Goal: Communication & Community: Share content

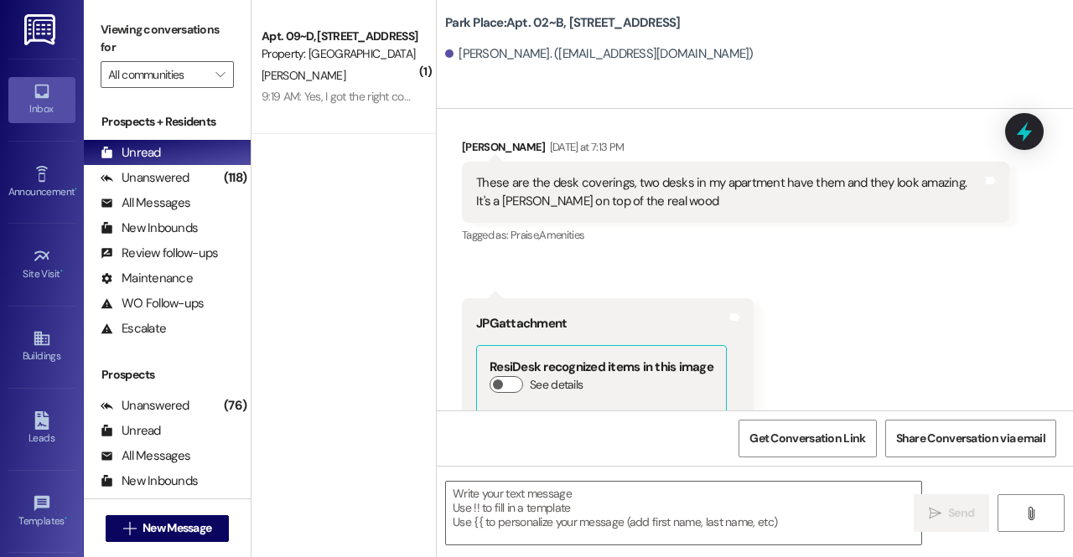
scroll to position [66137, 0]
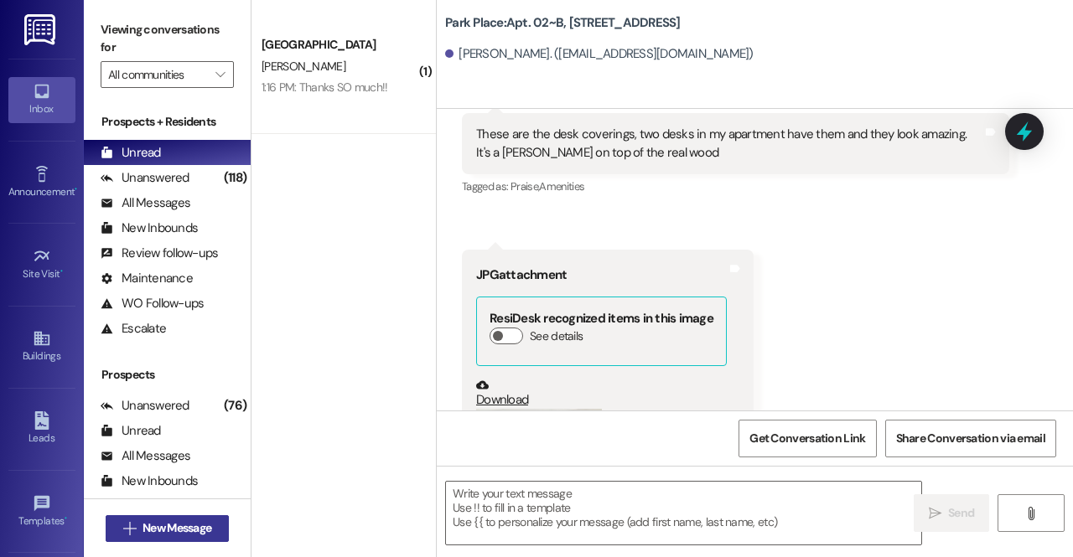
click at [192, 521] on span "New Message" at bounding box center [177, 529] width 69 height 18
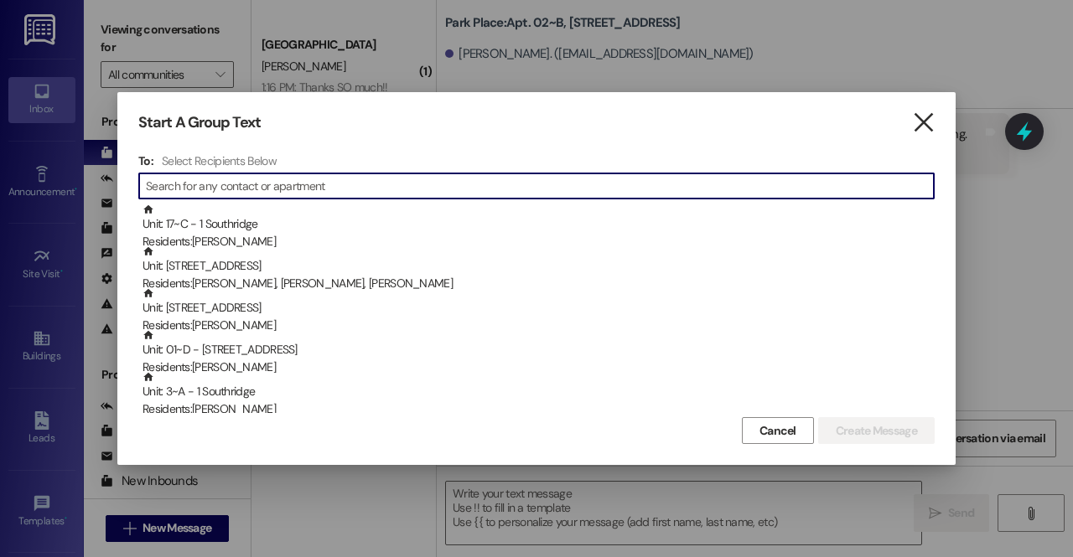
click at [924, 132] on icon "" at bounding box center [923, 123] width 23 height 18
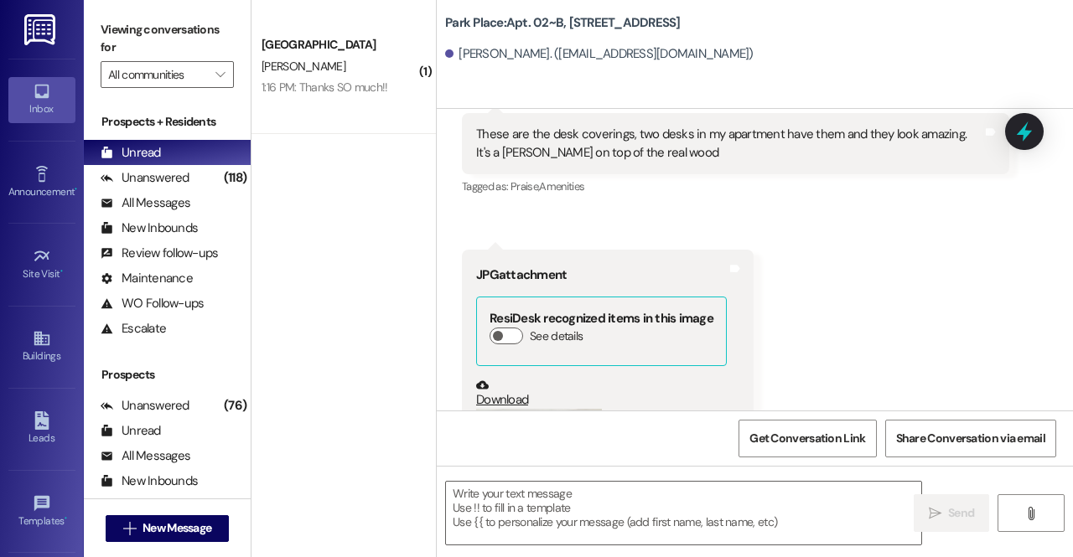
click at [34, 31] on img at bounding box center [41, 29] width 34 height 31
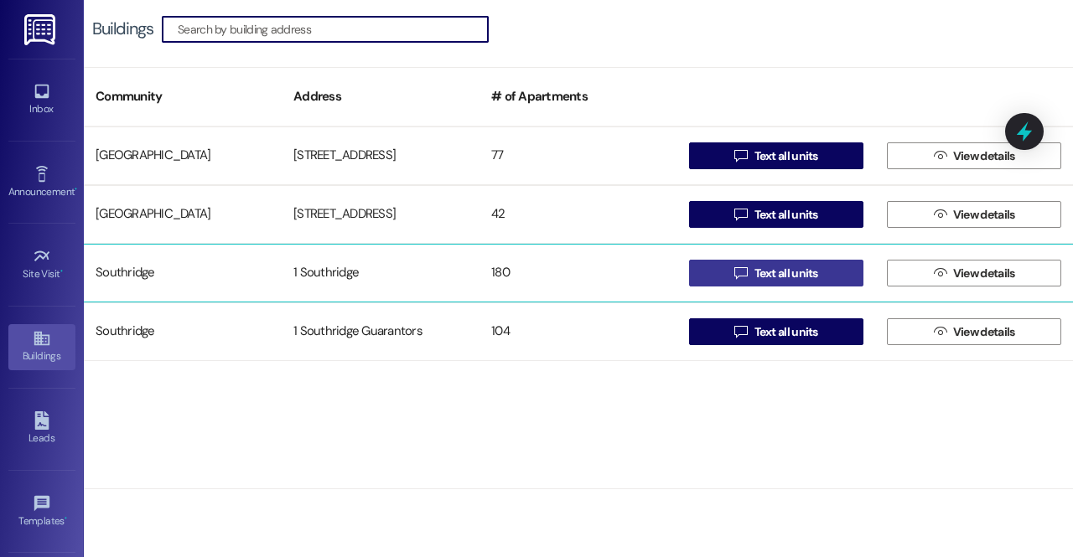
click at [791, 267] on span "Text all units" at bounding box center [787, 274] width 64 height 18
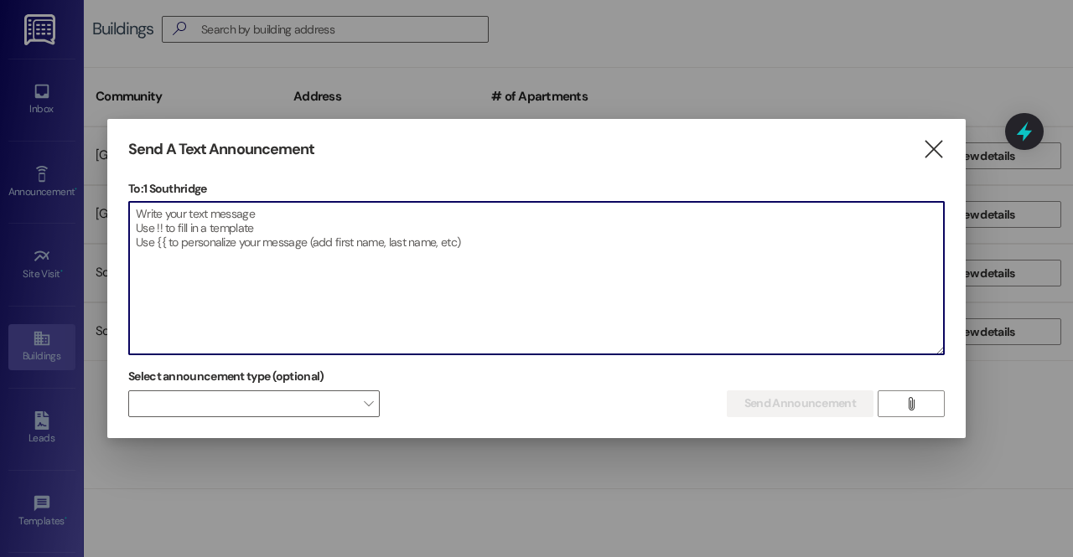
click at [464, 220] on textarea at bounding box center [536, 278] width 815 height 153
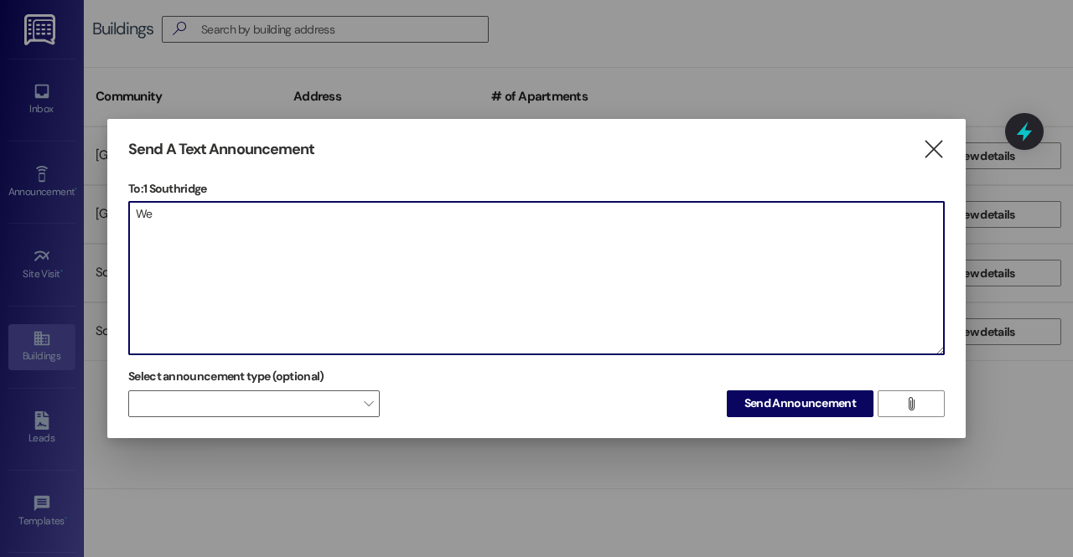
type textarea "W"
click at [231, 215] on textarea "Update on Move-ins tomorrow: due to a shipping delay for out granite company and" at bounding box center [536, 278] width 815 height 153
click at [300, 213] on textarea "Update on Move-in's tomorrow: due to a shipping delay for out granite company a…" at bounding box center [536, 278] width 815 height 153
click at [553, 210] on textarea "Update on Move-in's tomorrow: Due to a shipping delay for out granite company a…" at bounding box center [536, 278] width 815 height 153
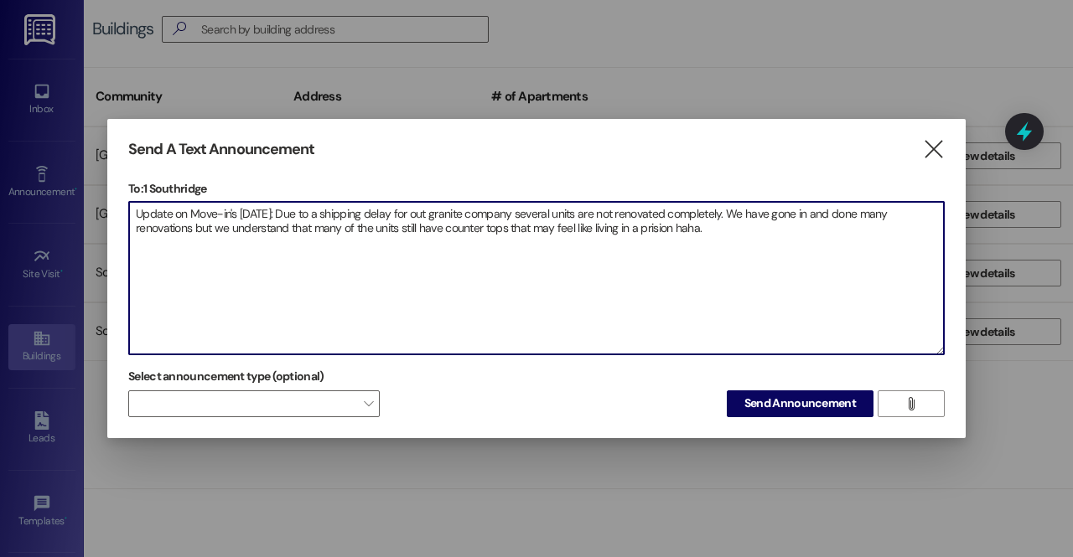
click at [649, 225] on textarea "Update on Move-in's tomorrow: Due to a shipping delay for out granite company s…" at bounding box center [536, 278] width 815 height 153
click at [728, 233] on textarea "Update on Move-in's tomorrow: Due to a shipping delay for out granite company s…" at bounding box center [536, 278] width 815 height 153
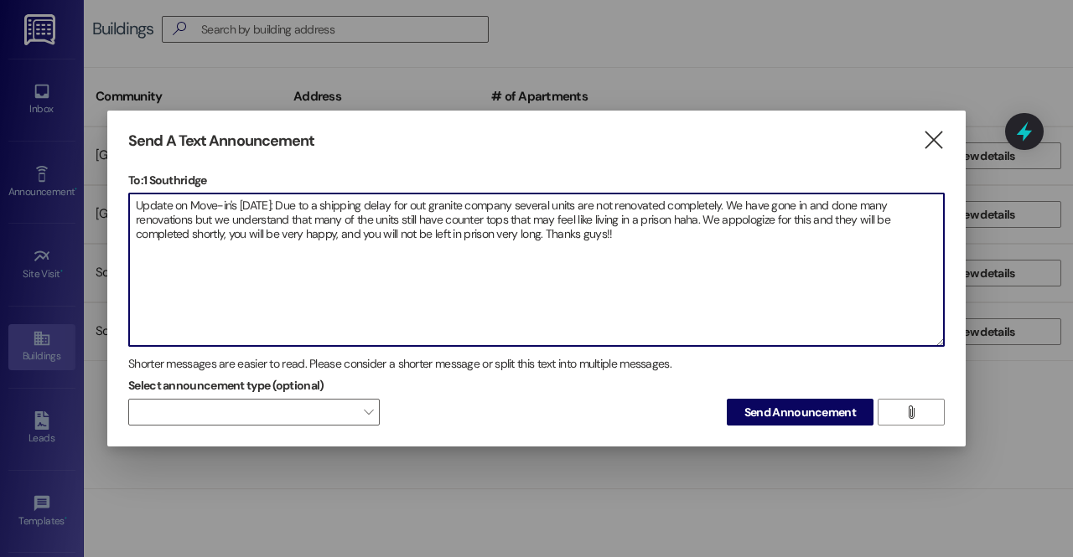
click at [733, 209] on textarea "Update on Move-in's tomorrow: Due to a shipping delay for out granite company s…" at bounding box center [536, 270] width 815 height 153
drag, startPoint x: 733, startPoint y: 209, endPoint x: 714, endPoint y: 219, distance: 21.0
click at [714, 219] on textarea "Update on Move-in's tomorrow: Due to a shipping delay for out granite company s…" at bounding box center [536, 270] width 815 height 153
click at [733, 216] on textarea "Update on Move-in's tomorrow: Due to a shipping delay for out granite company s…" at bounding box center [536, 270] width 815 height 153
drag, startPoint x: 622, startPoint y: 241, endPoint x: 124, endPoint y: 195, distance: 500.0
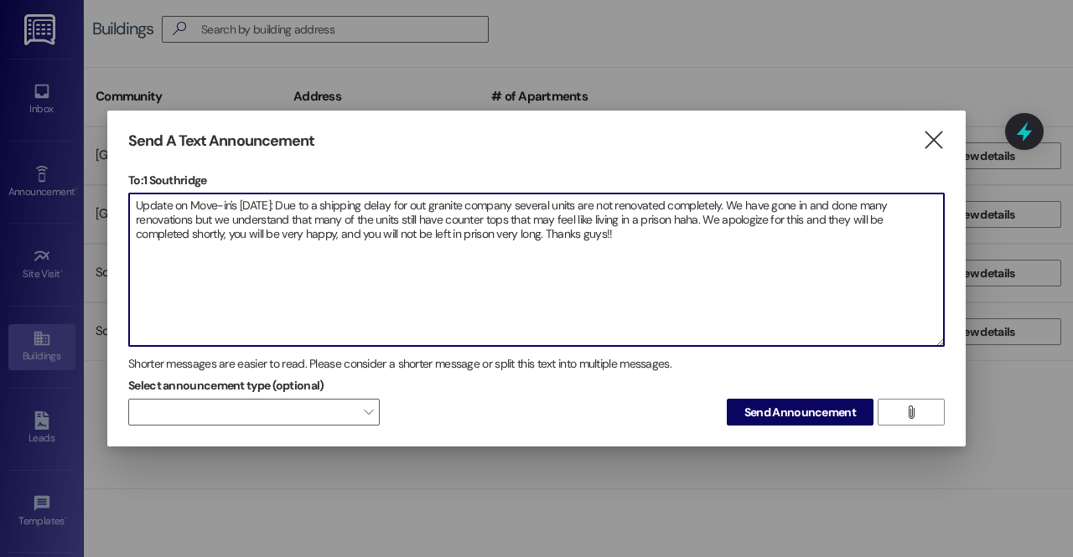
click at [124, 195] on div "Send A Text Announcement  To: 1 Southridge  Drop image file here Update on Mo…" at bounding box center [536, 279] width 858 height 337
click at [285, 328] on textarea "Update on Move-in's tomorrow: Due to a shipping delay for out granite company s…" at bounding box center [536, 270] width 815 height 153
drag, startPoint x: 620, startPoint y: 232, endPoint x: 278, endPoint y: 192, distance: 343.6
click at [109, 191] on div "Send A Text Announcement  To: 1 Southridge  Drop image file here Update on Mo…" at bounding box center [536, 279] width 858 height 337
click at [474, 268] on textarea "Update on Move-in's tomorrow: Due to a shipping delay for out granite company s…" at bounding box center [536, 270] width 815 height 153
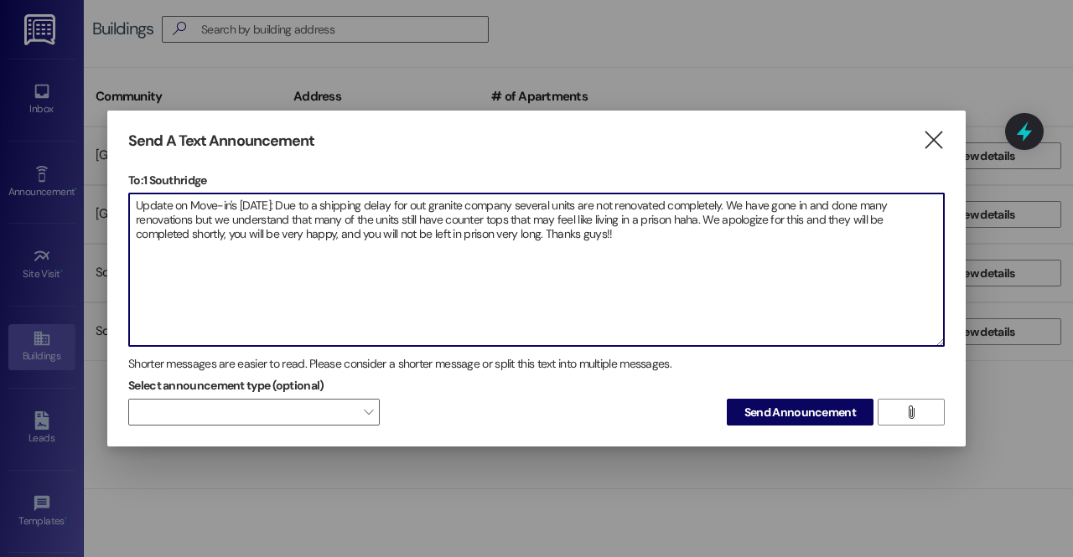
drag, startPoint x: 624, startPoint y: 229, endPoint x: 131, endPoint y: 197, distance: 494.0
click at [131, 197] on textarea "Update on Move-in's tomorrow: Due to a shipping delay for out granite company s…" at bounding box center [536, 270] width 815 height 153
click at [609, 276] on textarea "Update on Move-in's tomorrow: Due to a shipping delay for out granite company s…" at bounding box center [536, 270] width 815 height 153
type textarea "Update on Move-in's tomorrow: Due to a shipping delay for out granite company s…"
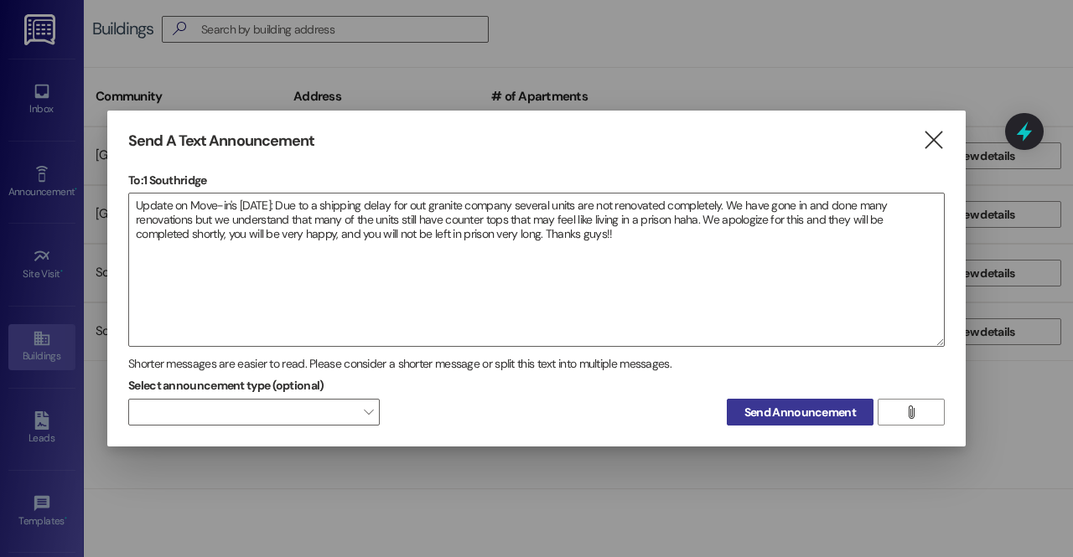
click at [791, 428] on div "Send A Text Announcement  To: 1 Southridge  Drop image file here Update on Mo…" at bounding box center [536, 279] width 858 height 337
click at [777, 409] on span "Send Announcement" at bounding box center [799, 413] width 111 height 18
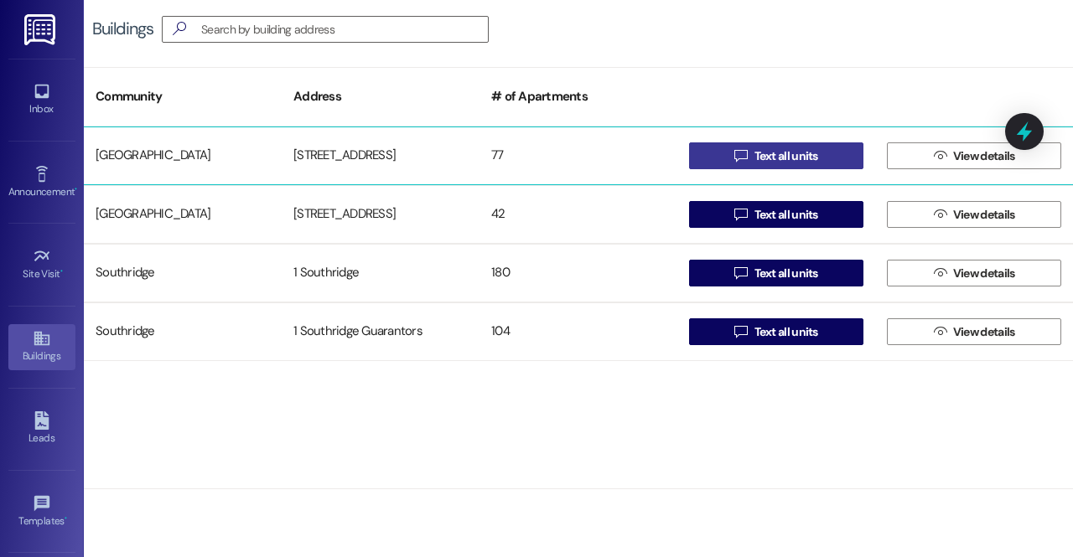
click at [787, 155] on span "Text all units" at bounding box center [787, 157] width 64 height 18
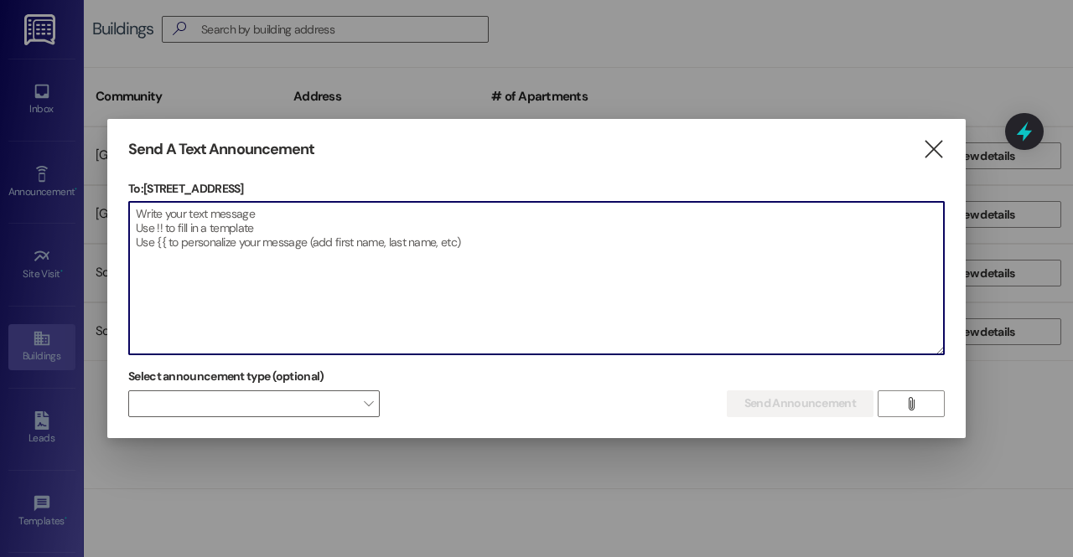
click at [417, 227] on textarea at bounding box center [536, 278] width 815 height 153
paste textarea "Update on Move-in's tomorrow: Due to a shipping delay for out granite company s…"
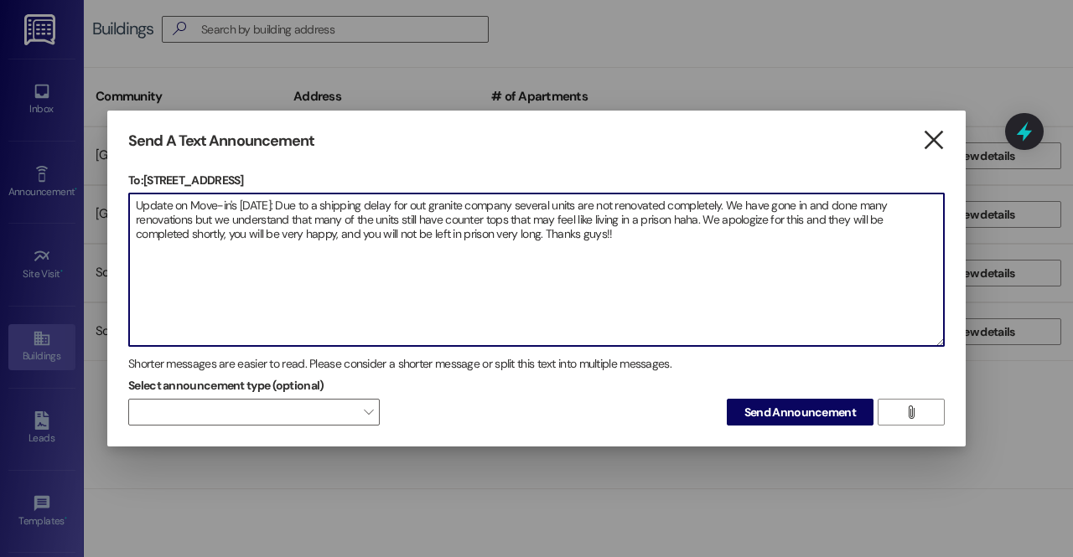
type textarea "Update on Move-in's tomorrow: Due to a shipping delay for out granite company s…"
click at [932, 128] on div "Send A Text Announcement  To: 1 Park Place  Drop image file here Update on Mo…" at bounding box center [536, 279] width 858 height 337
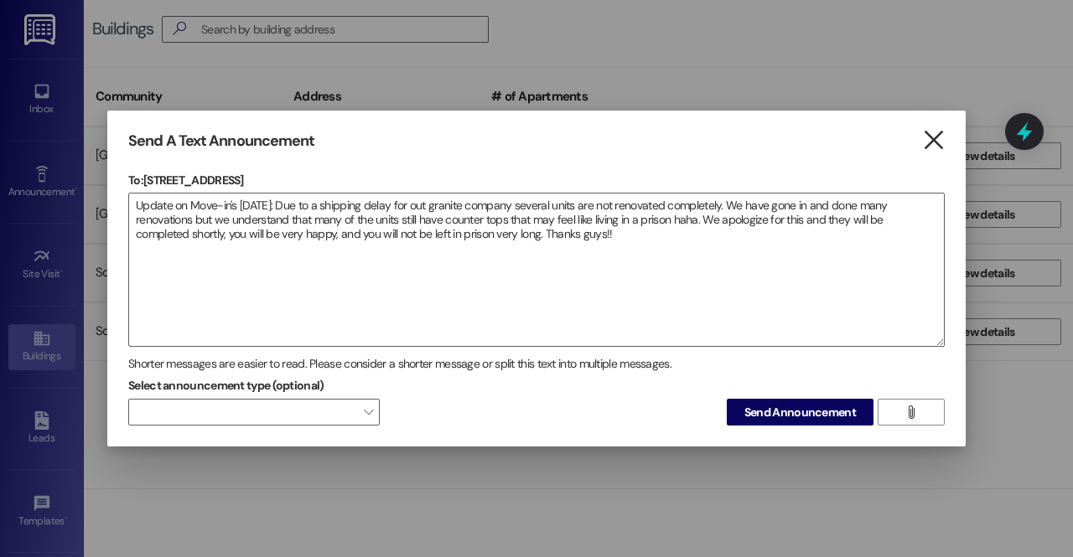
click at [934, 148] on icon "" at bounding box center [933, 141] width 23 height 18
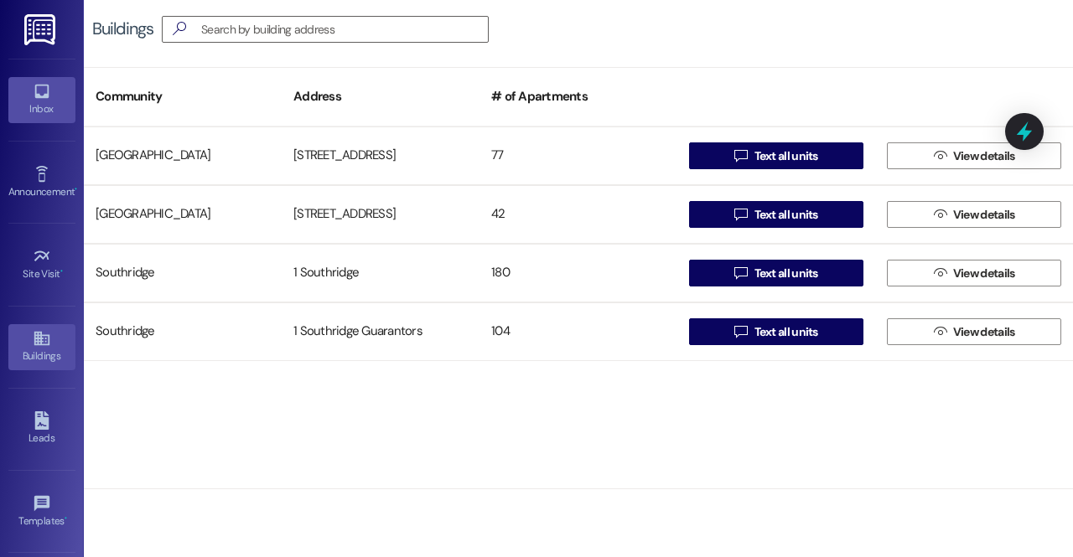
click at [38, 104] on div "Inbox" at bounding box center [42, 109] width 84 height 17
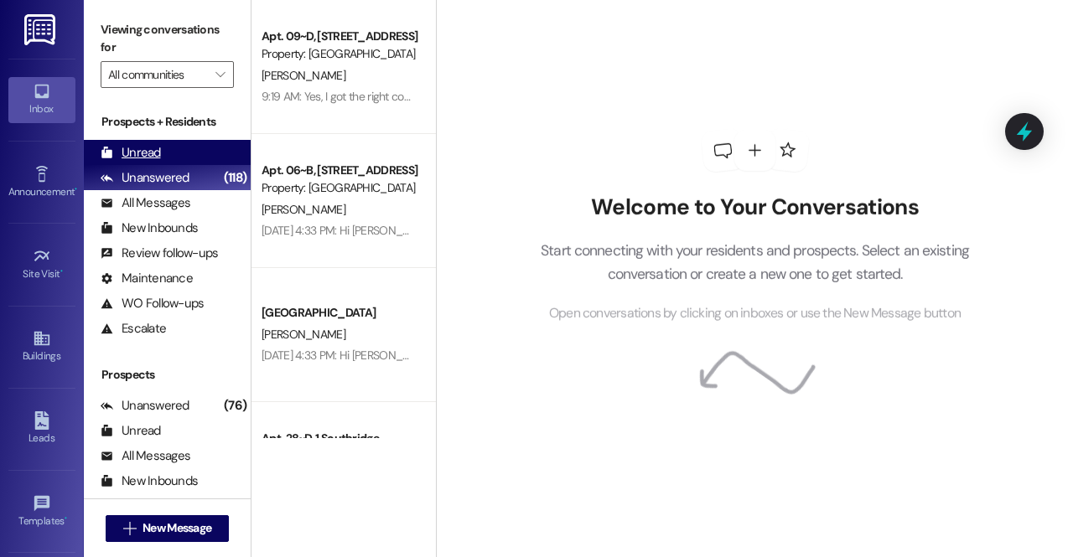
click at [207, 160] on div "Unread (0)" at bounding box center [167, 152] width 167 height 25
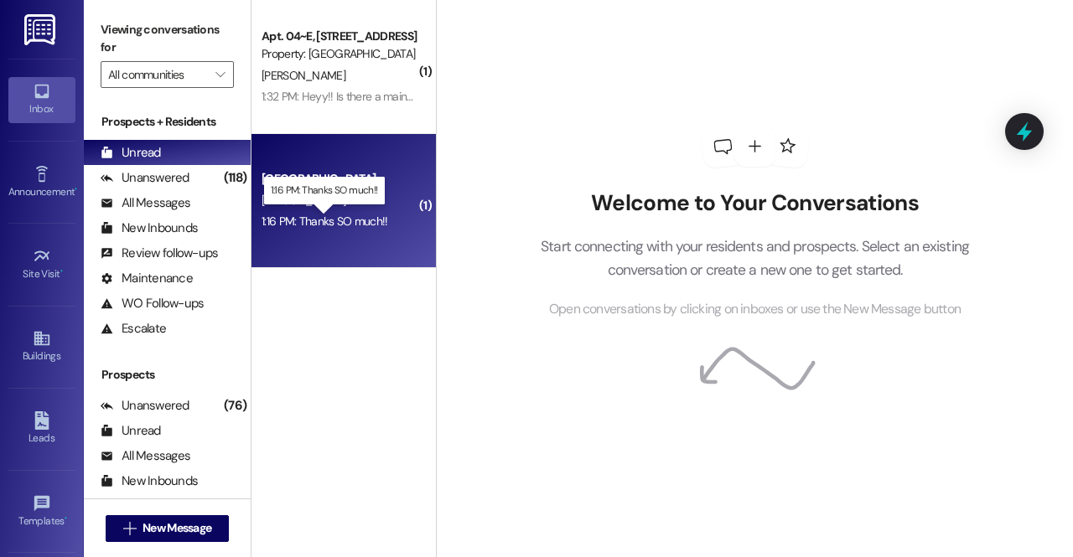
click at [351, 222] on div "1:16 PM: Thanks SO much!! 1:16 PM: Thanks SO much!!" at bounding box center [325, 221] width 127 height 15
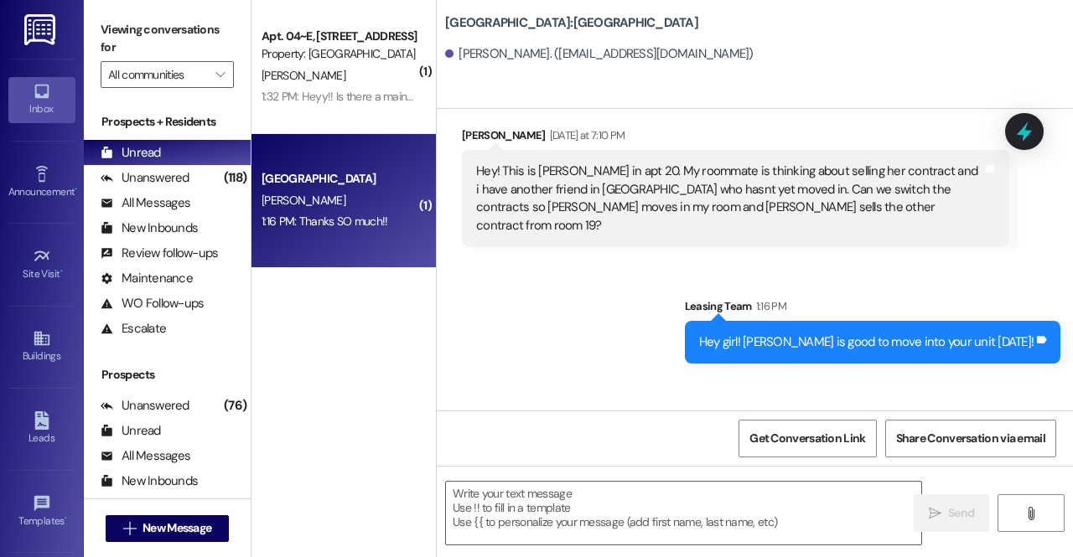
scroll to position [2245, 0]
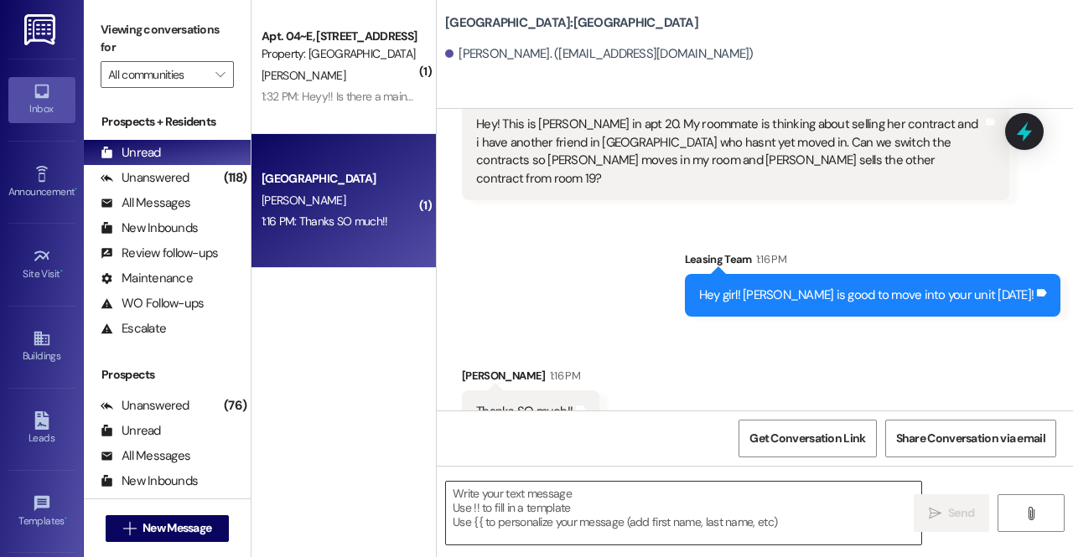
click at [558, 516] on textarea at bounding box center [683, 513] width 475 height 63
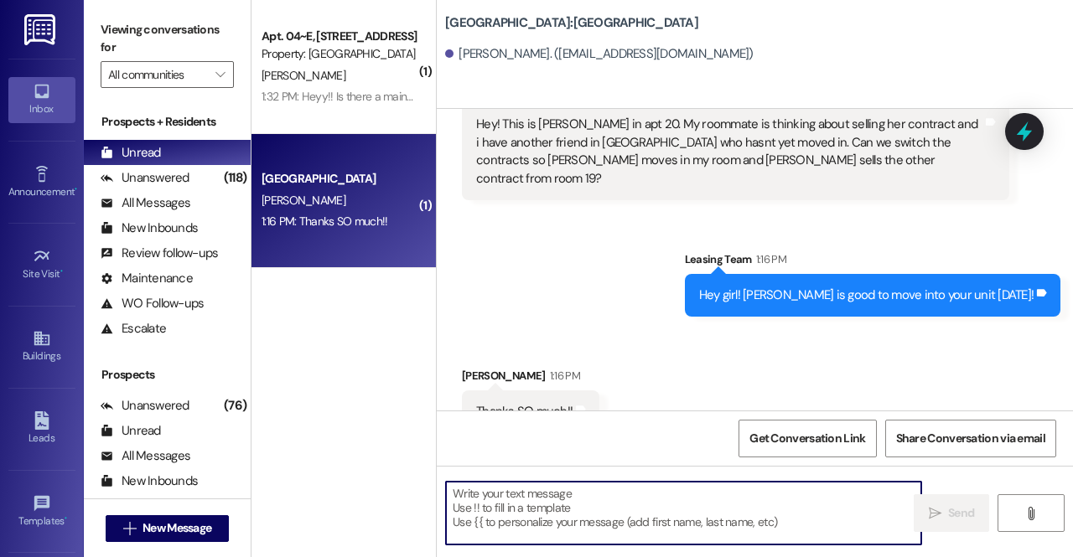
type textarea "F"
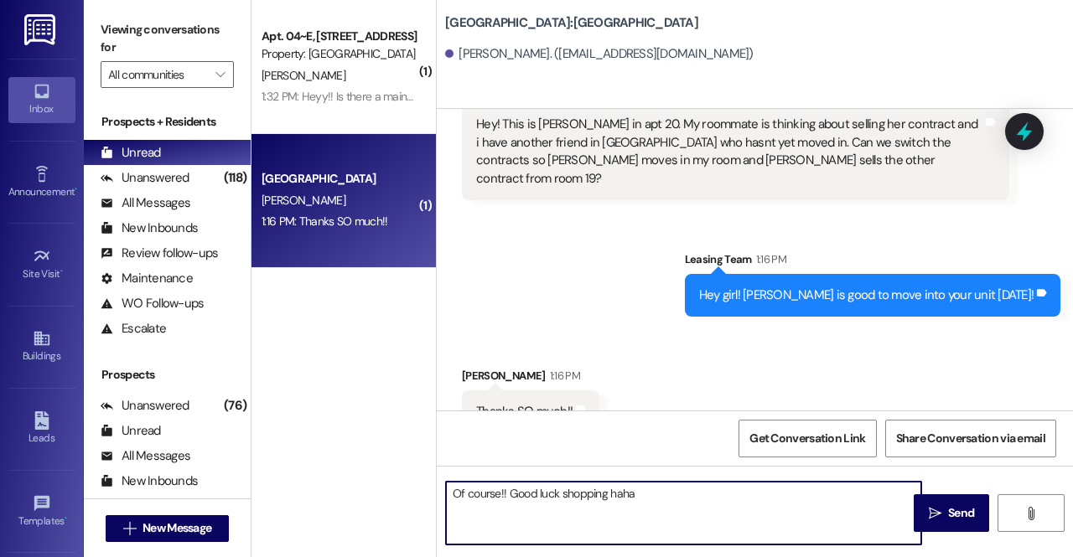
type textarea "Of course!! Good luck shopping haha!"
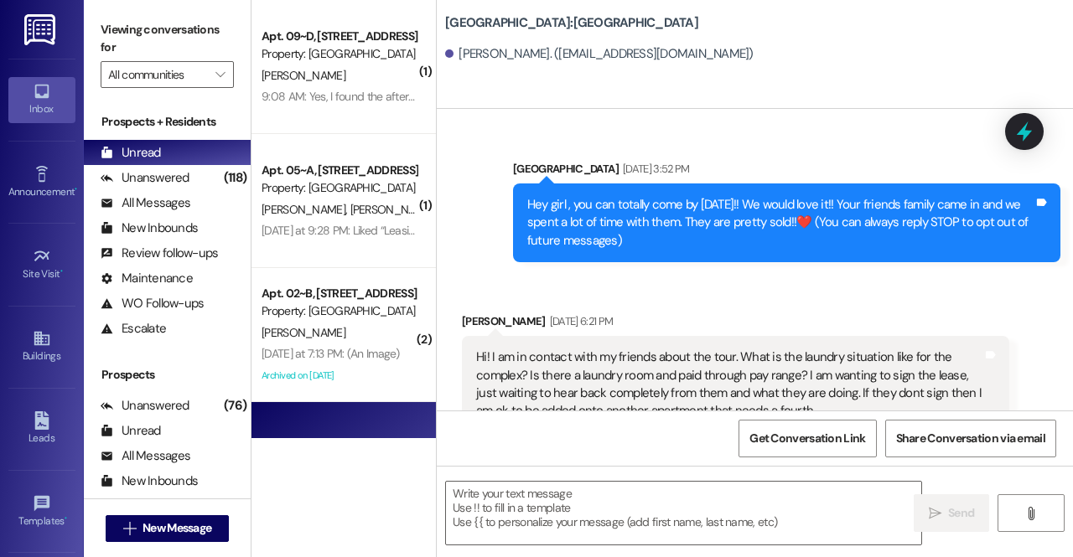
scroll to position [2012, 0]
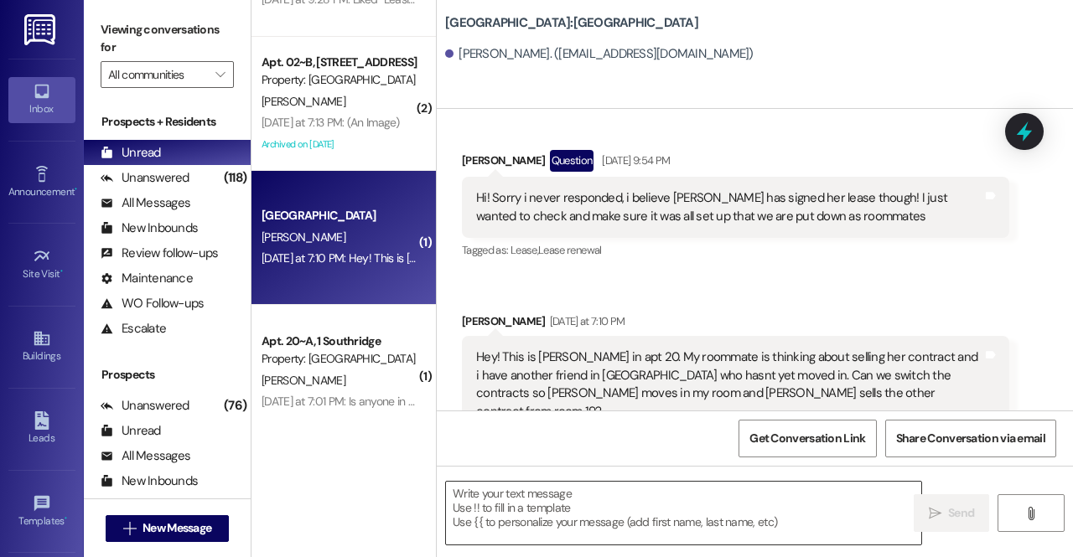
click at [537, 495] on textarea at bounding box center [683, 513] width 475 height 63
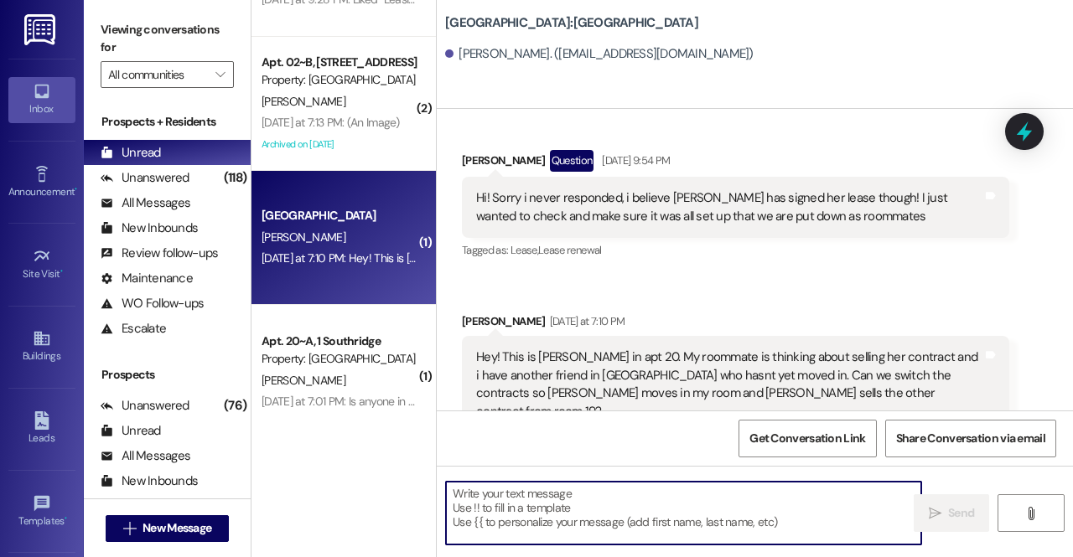
click at [537, 495] on textarea at bounding box center [683, 513] width 475 height 63
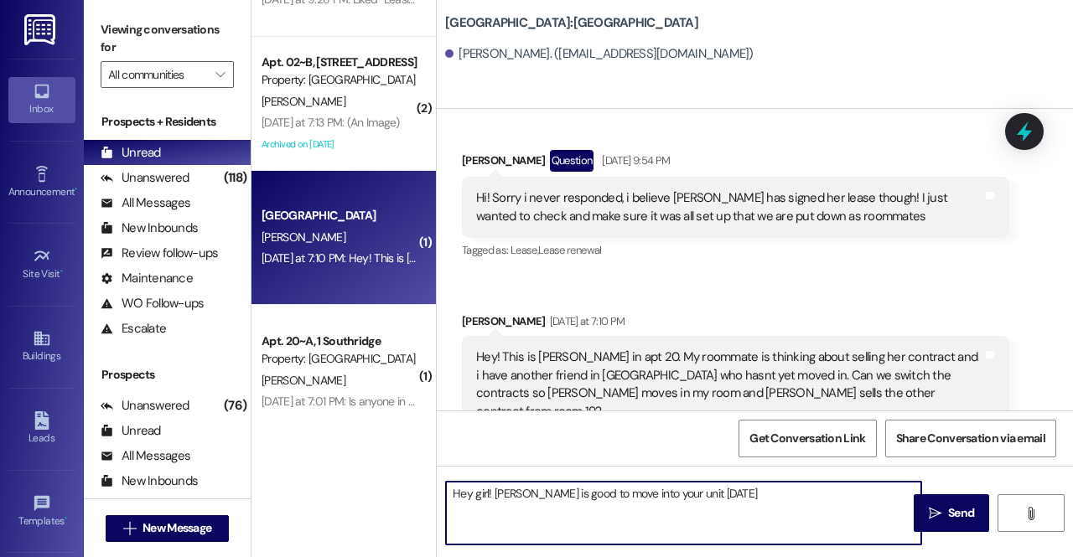
type textarea "Hey girl! [PERSON_NAME] is good to move into your unit [DATE]!"
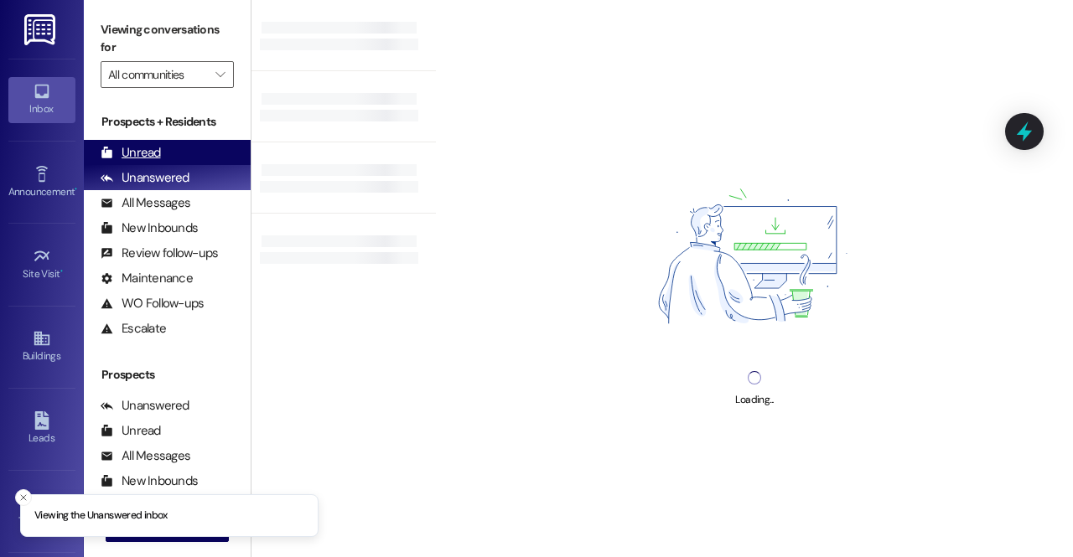
click at [183, 148] on div "Unread (0)" at bounding box center [167, 152] width 167 height 25
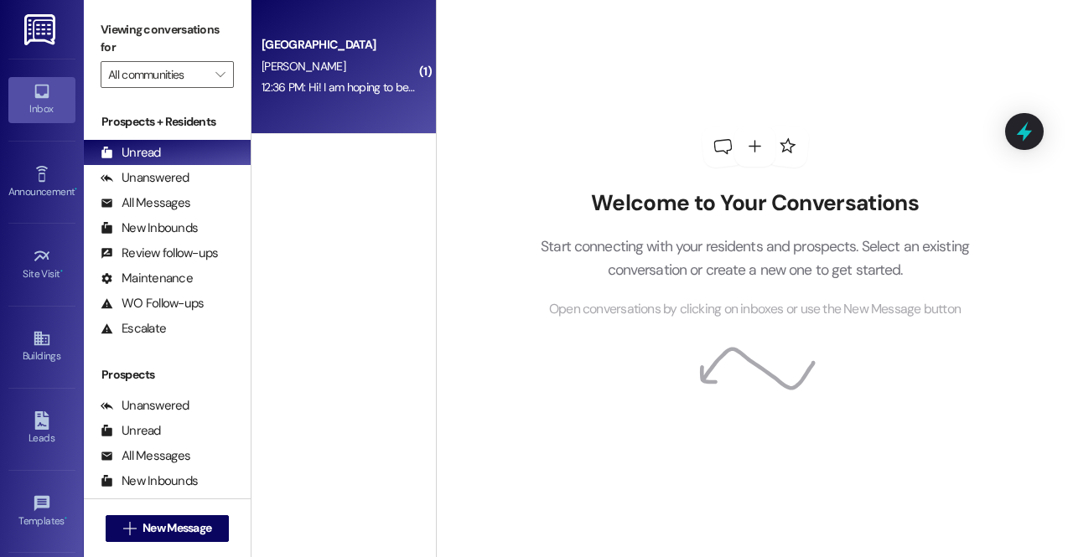
click at [392, 86] on div "12:36 PM: Hi! I am hoping to be able to check in now :) 12:36 PM: Hi! I am hopi…" at bounding box center [391, 87] width 259 height 15
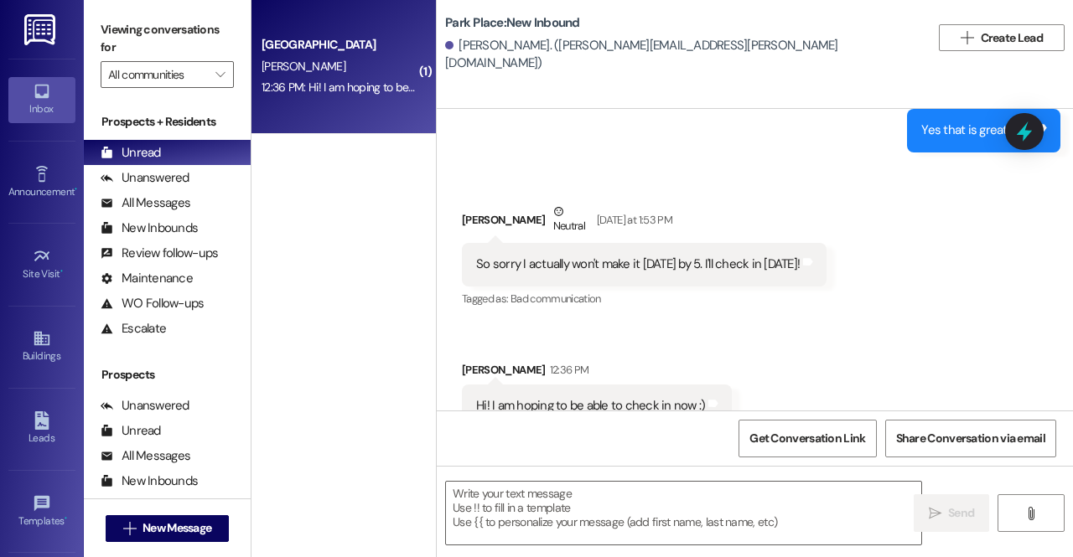
scroll to position [4427, 0]
click at [599, 496] on textarea at bounding box center [683, 513] width 475 height 63
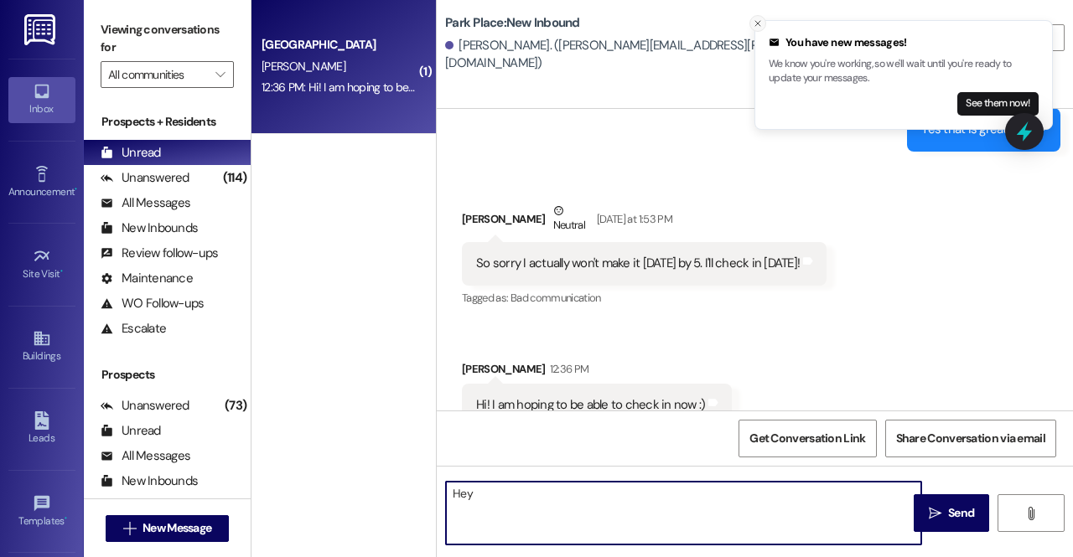
type textarea "Hey"
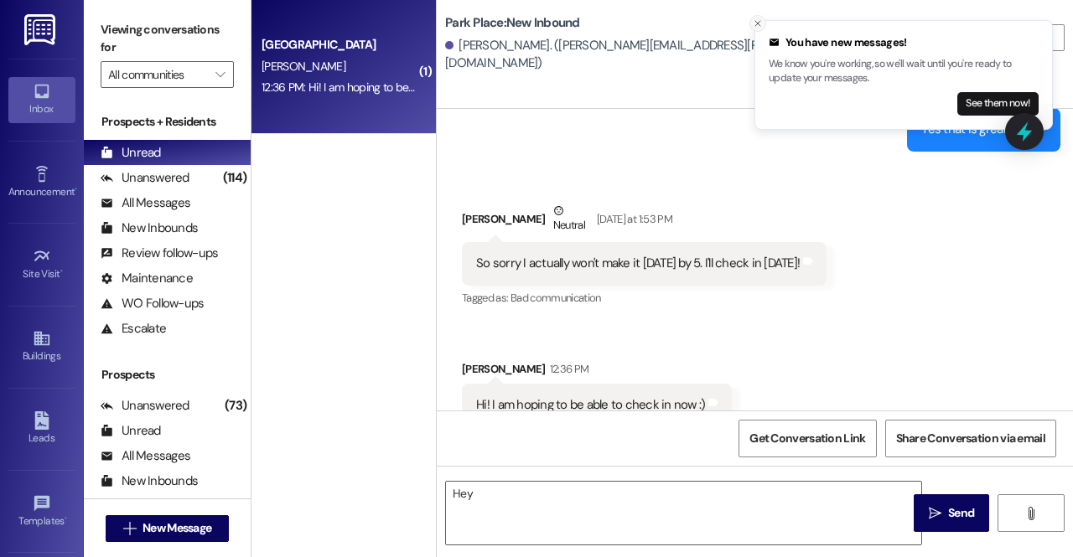
click at [765, 23] on button "Close toast" at bounding box center [757, 23] width 17 height 17
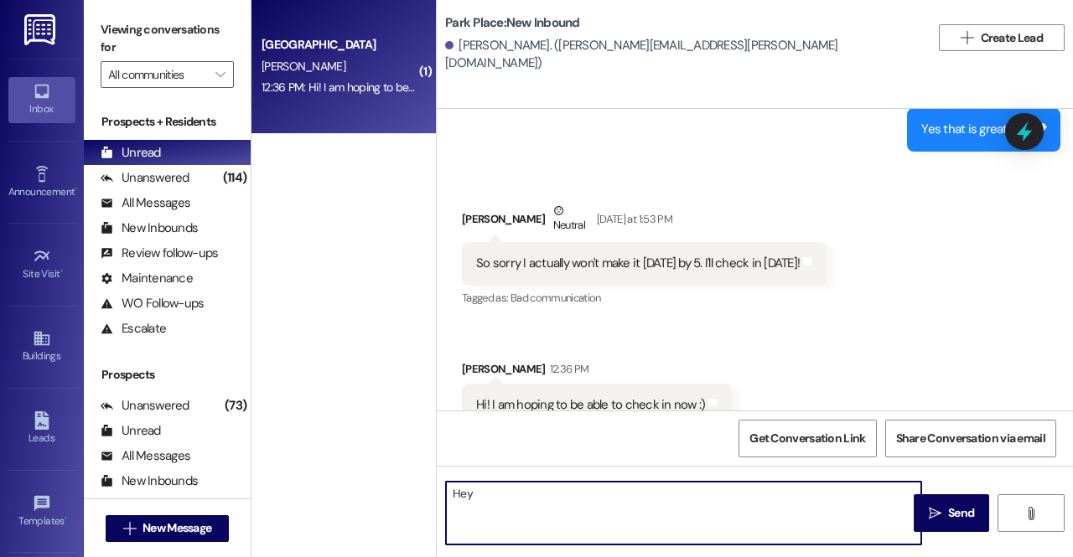
drag, startPoint x: 488, startPoint y: 498, endPoint x: 365, endPoint y: 499, distance: 123.2
click at [365, 499] on div "( 1 ) Park Place Prospect T. Ransom 12:36 PM: Hi! I am hoping to be able to che…" at bounding box center [663, 278] width 822 height 557
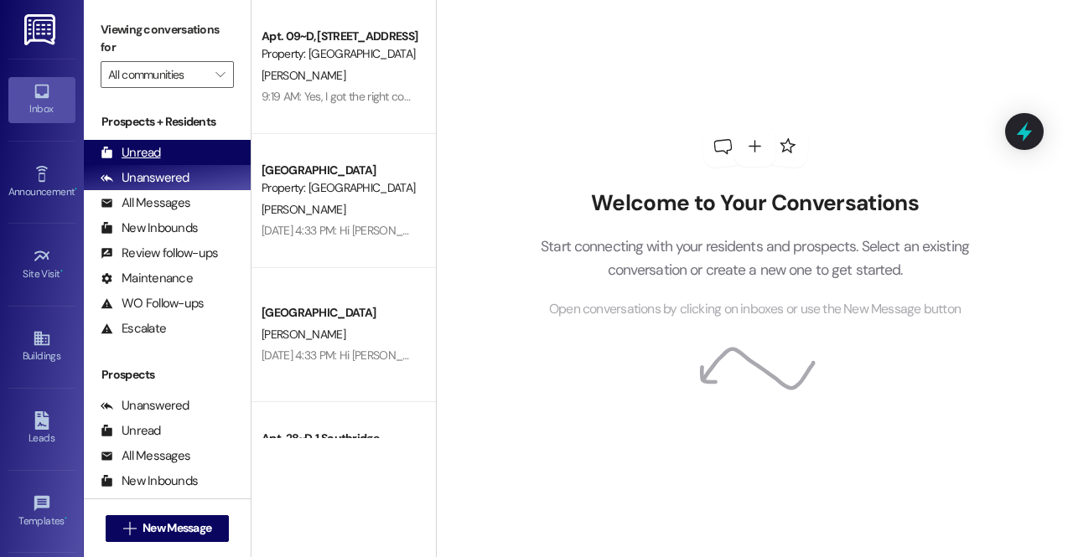
click at [160, 145] on div "Unread (0)" at bounding box center [167, 152] width 167 height 25
click at [149, 140] on div "Unread (0)" at bounding box center [167, 152] width 167 height 25
